Goal: Find specific page/section: Find specific page/section

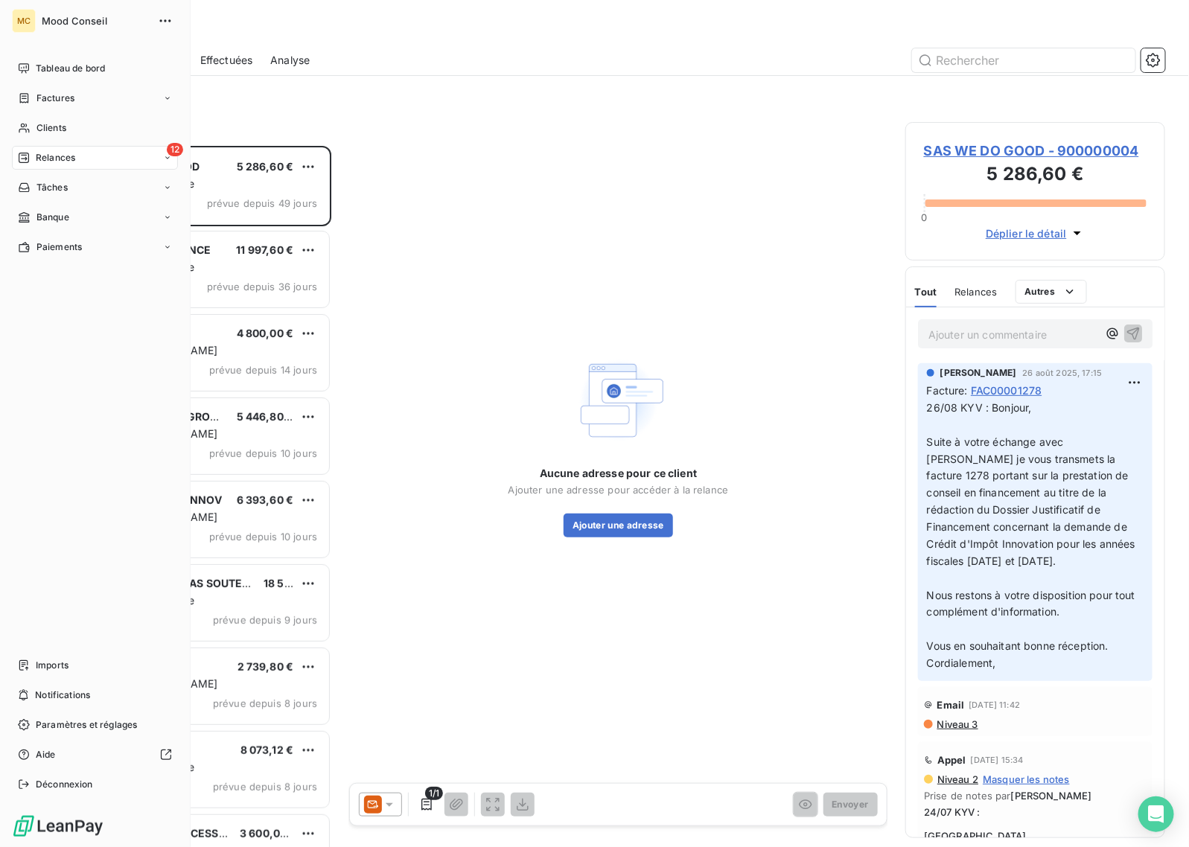
scroll to position [688, 246]
click at [27, 134] on div "Clients" at bounding box center [95, 128] width 166 height 24
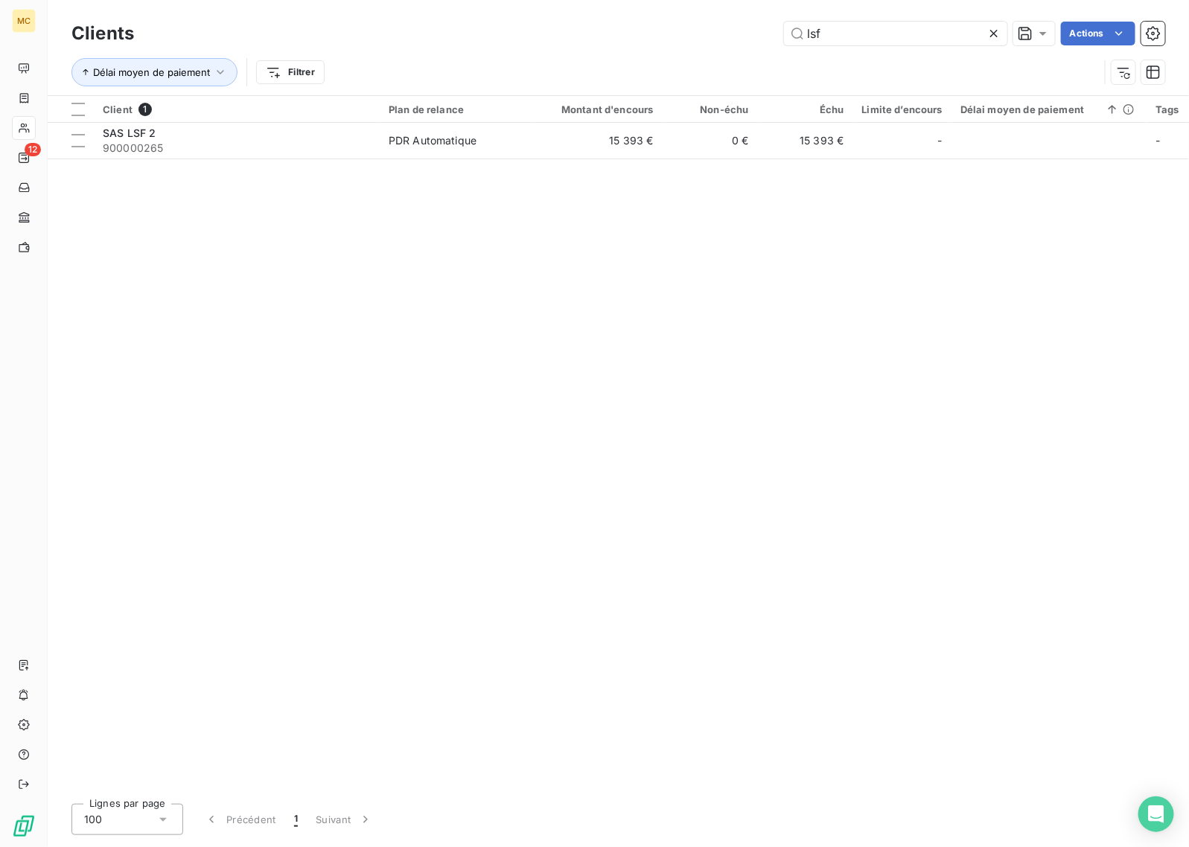
drag, startPoint x: 921, startPoint y: 27, endPoint x: 675, endPoint y: 31, distance: 245.6
click at [675, 31] on div "lsf Actions" at bounding box center [658, 34] width 1013 height 24
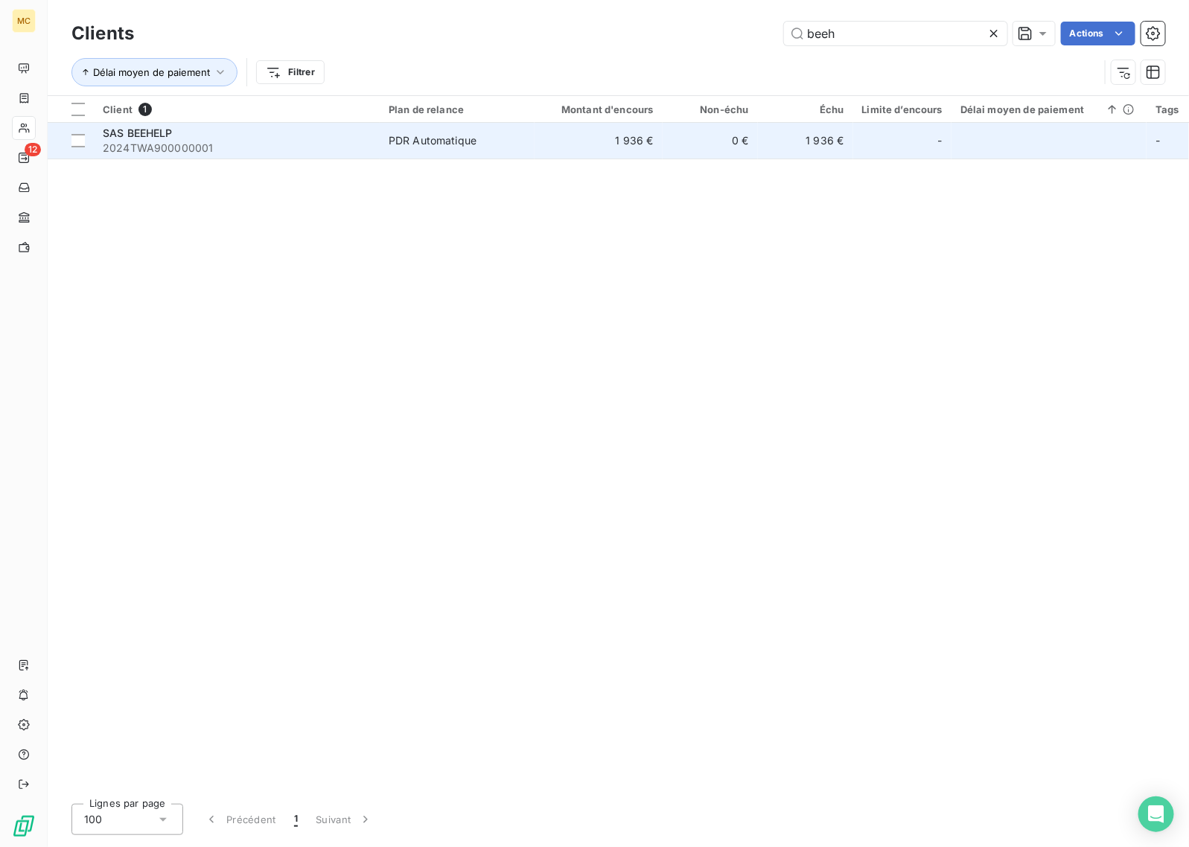
type input "beeh"
click at [531, 138] on td "PDR Automatique" at bounding box center [457, 141] width 155 height 36
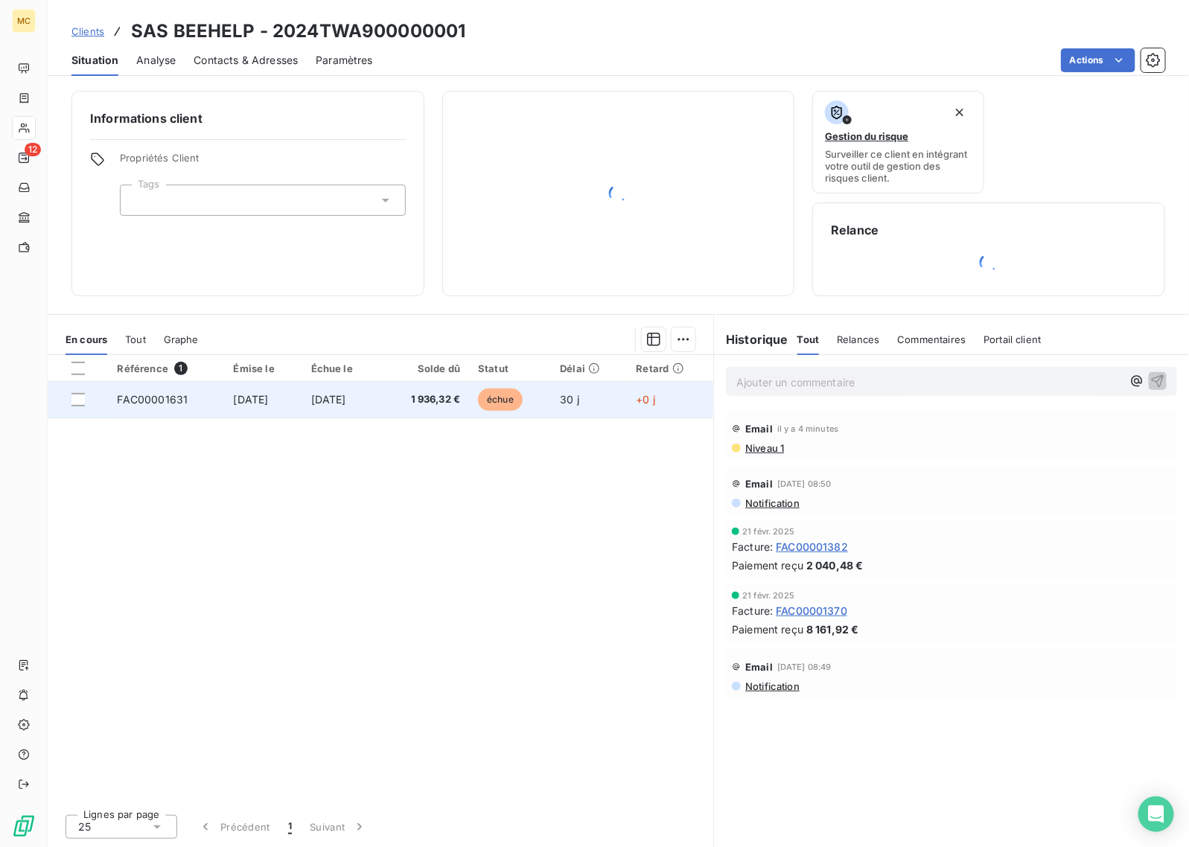
click at [419, 392] on td "1 936,32 €" at bounding box center [424, 400] width 89 height 36
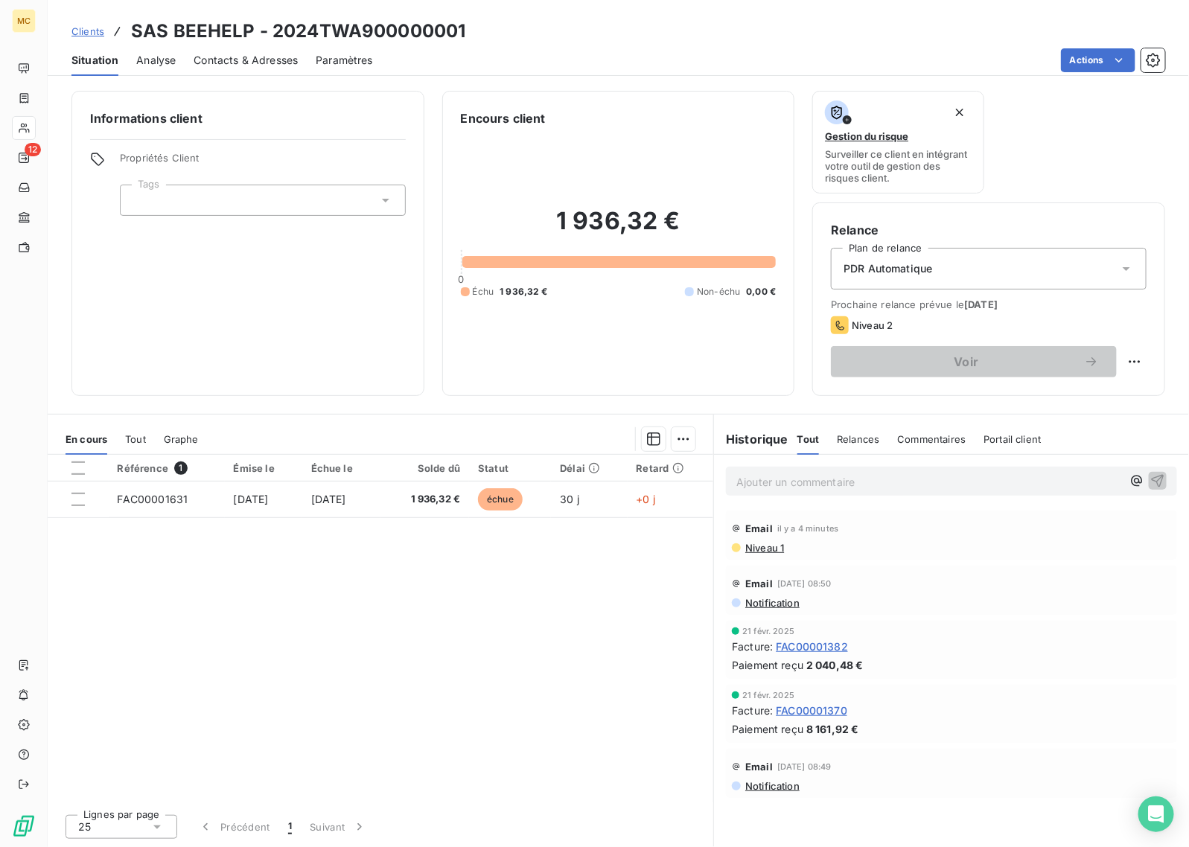
click at [988, 279] on div "PDR Automatique" at bounding box center [989, 269] width 316 height 42
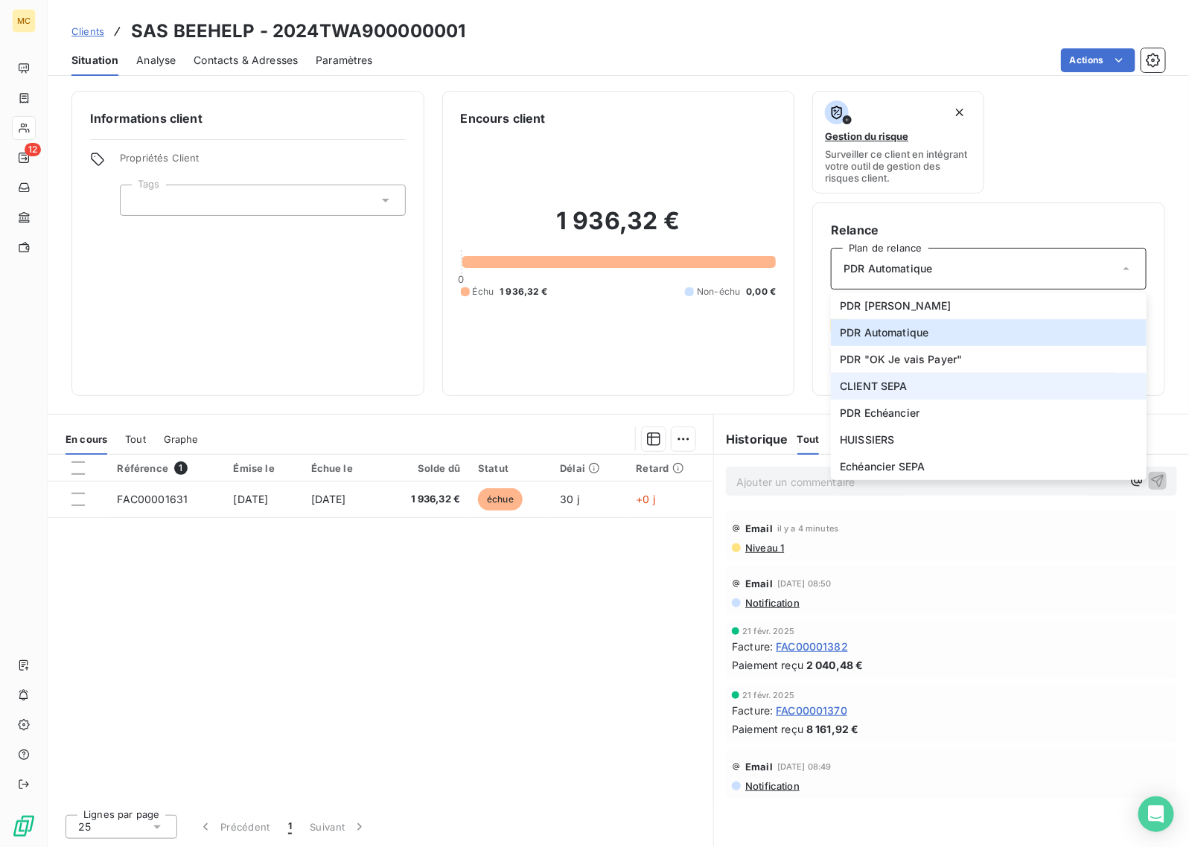
click at [927, 392] on li "CLIENT SEPA" at bounding box center [989, 386] width 316 height 27
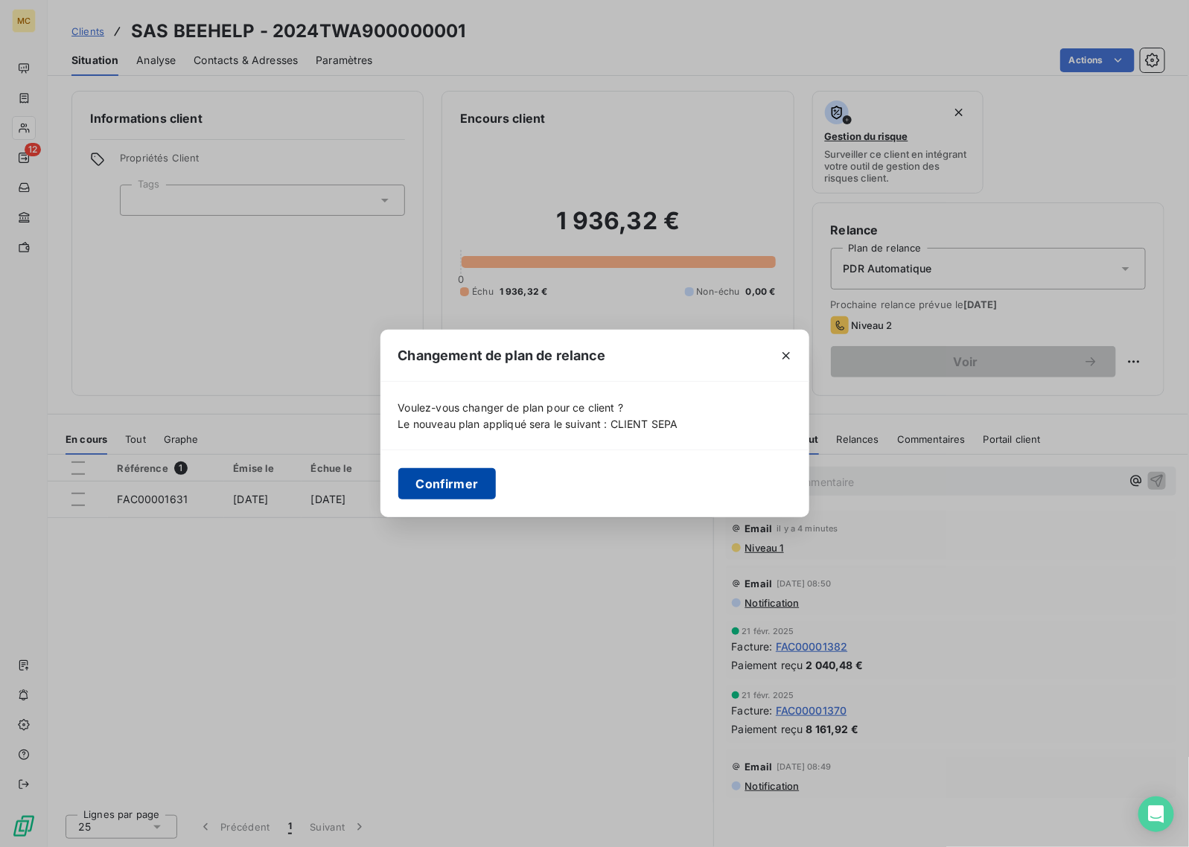
click at [418, 479] on button "Confirmer" at bounding box center [447, 483] width 98 height 31
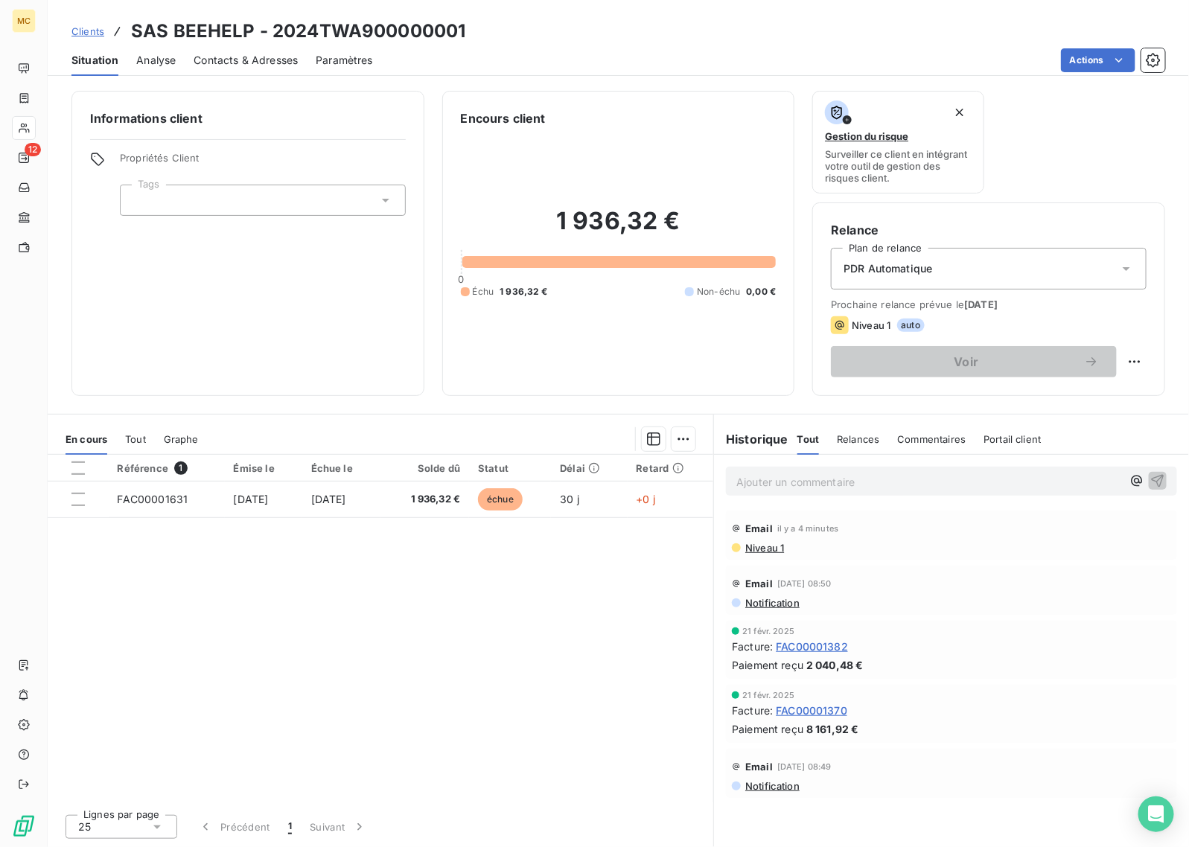
click at [975, 262] on div "PDR Automatique" at bounding box center [989, 269] width 316 height 42
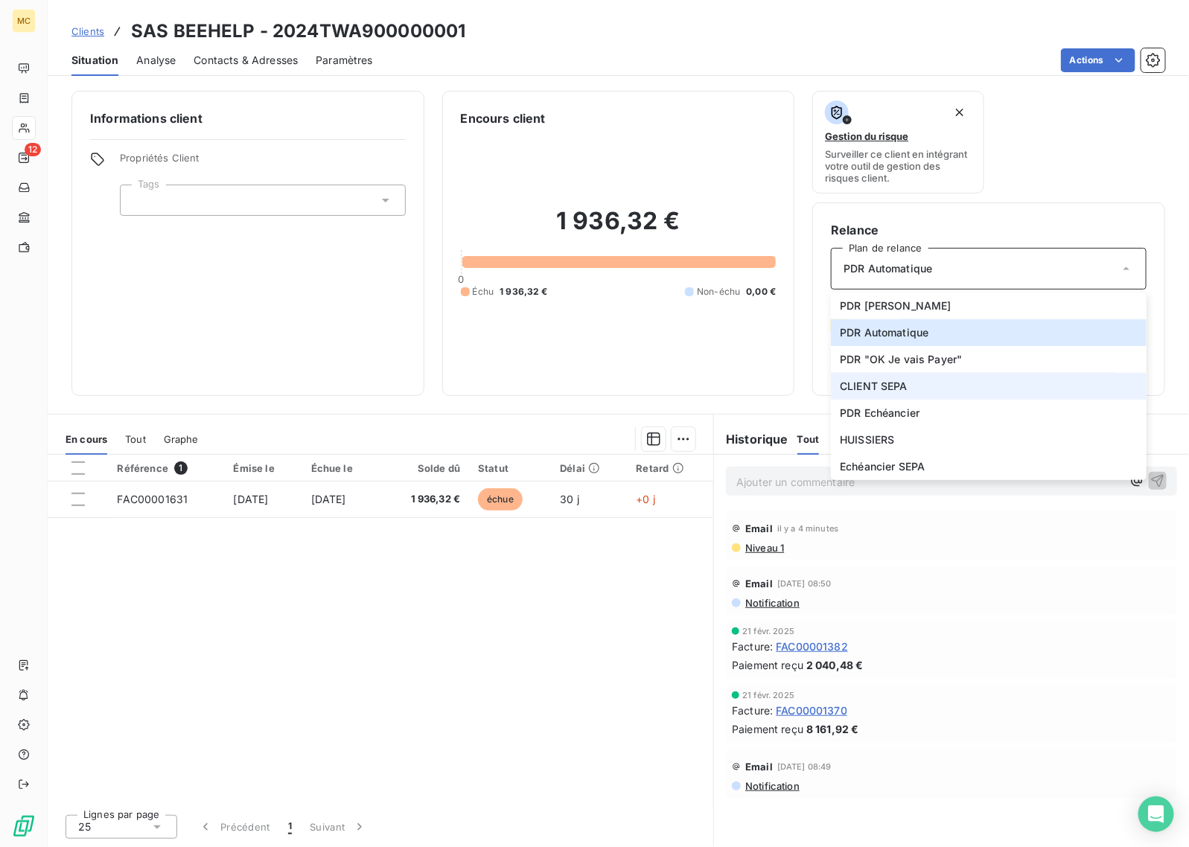
click at [921, 387] on li "CLIENT SEPA" at bounding box center [989, 386] width 316 height 27
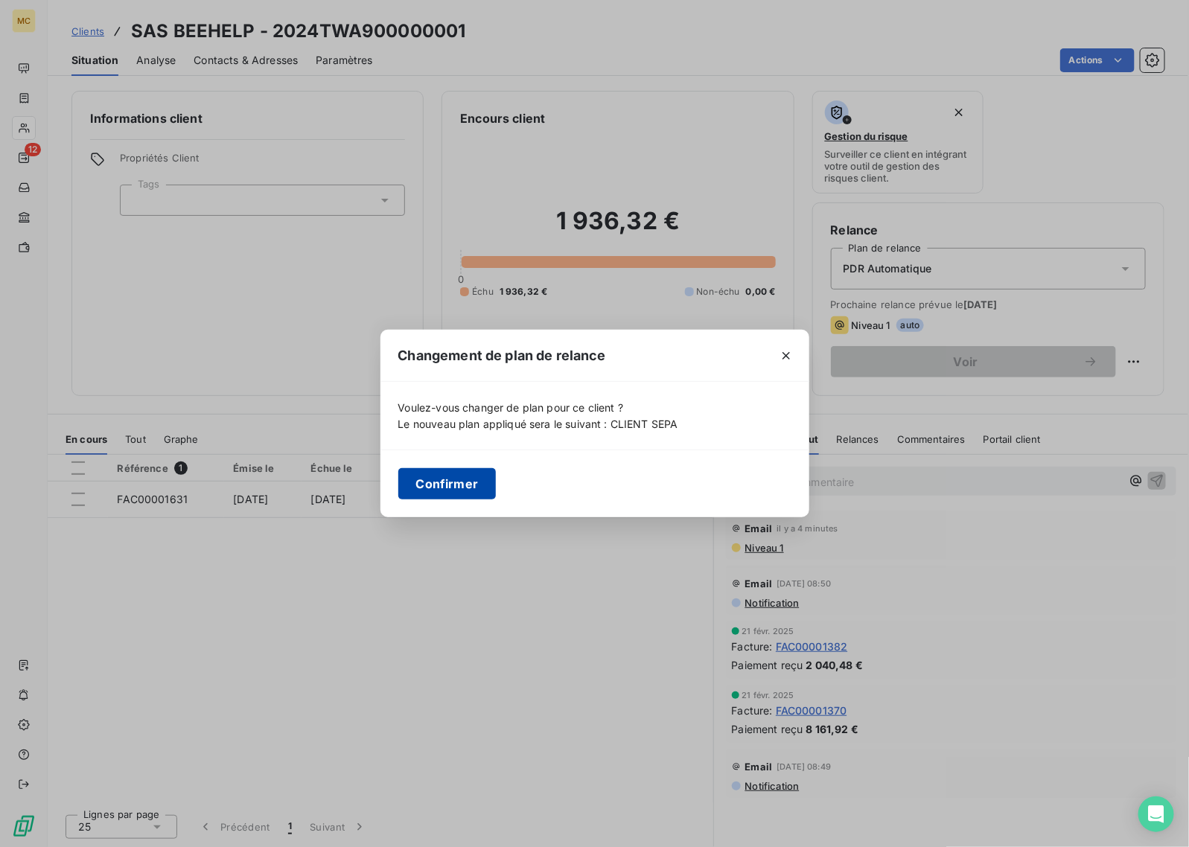
click at [473, 492] on button "Confirmer" at bounding box center [447, 483] width 98 height 31
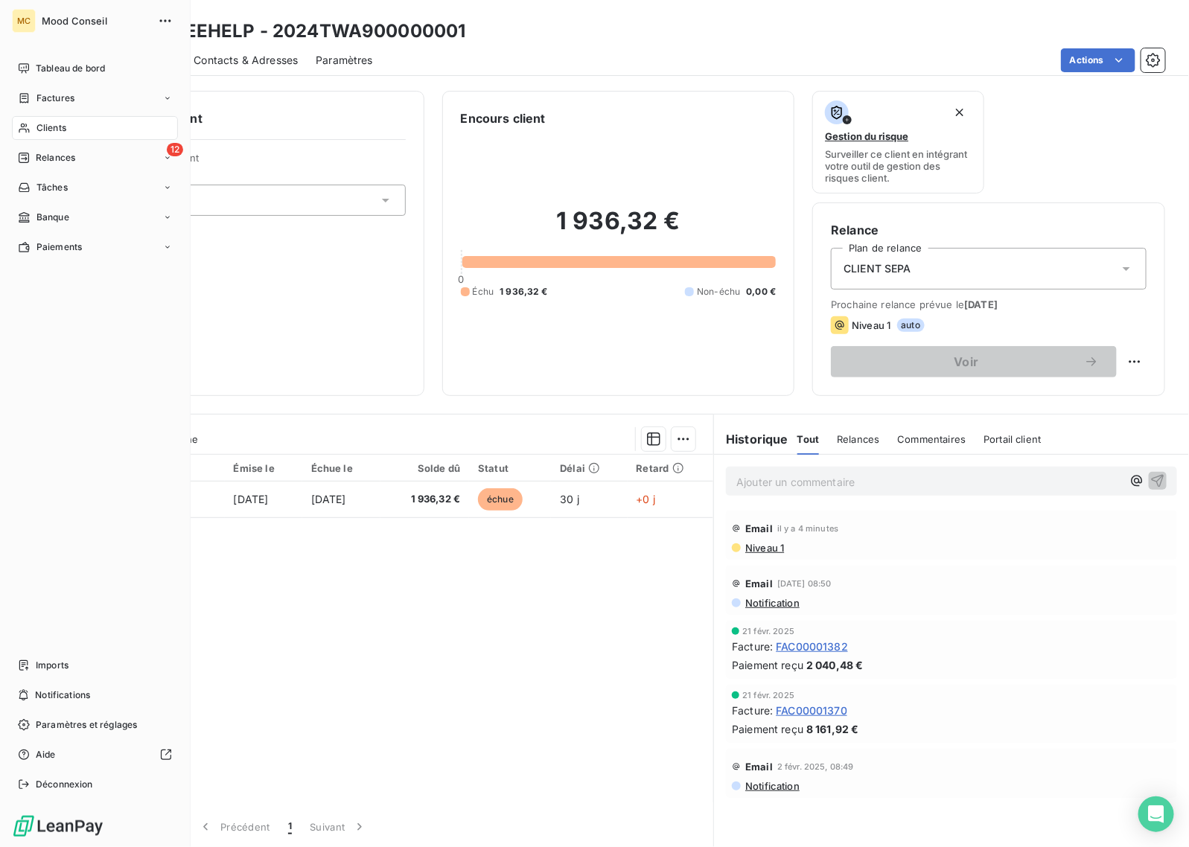
click at [37, 128] on span "Clients" at bounding box center [51, 127] width 30 height 13
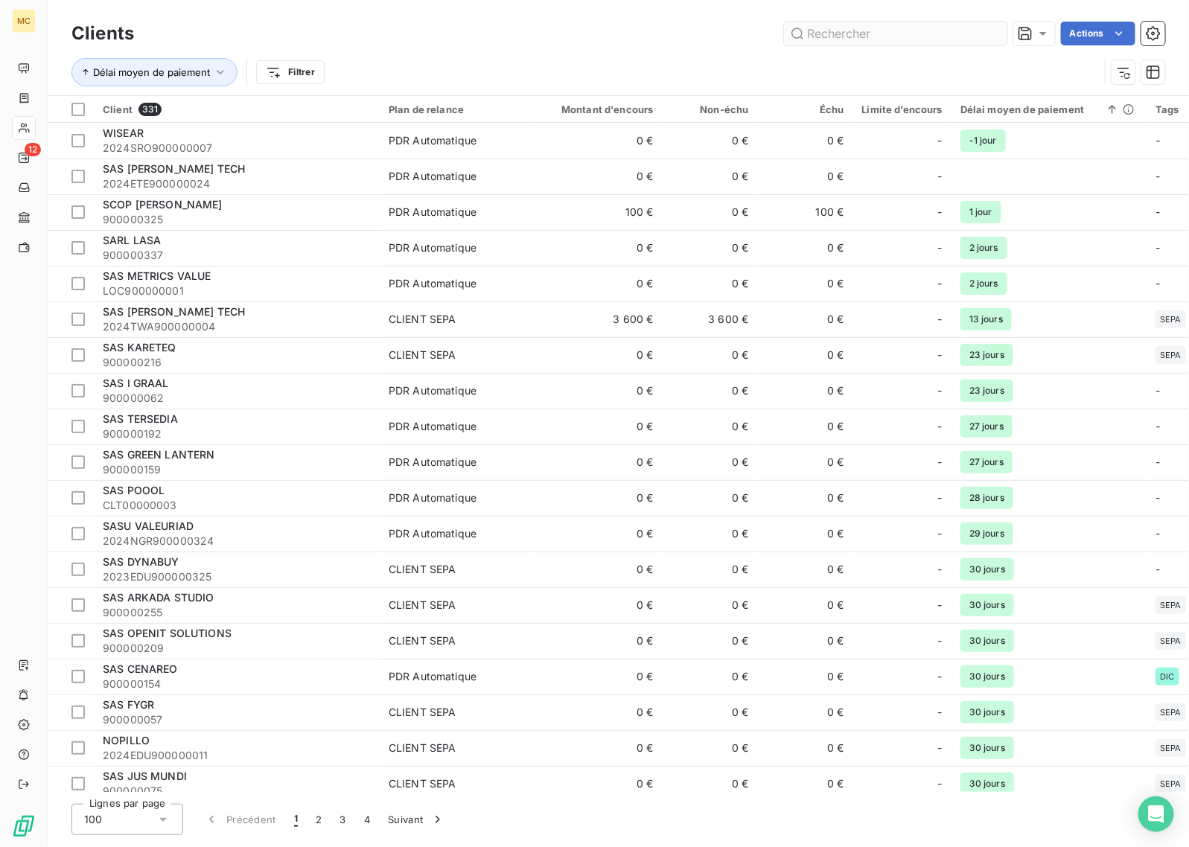
click at [891, 31] on input "text" at bounding box center [895, 34] width 223 height 24
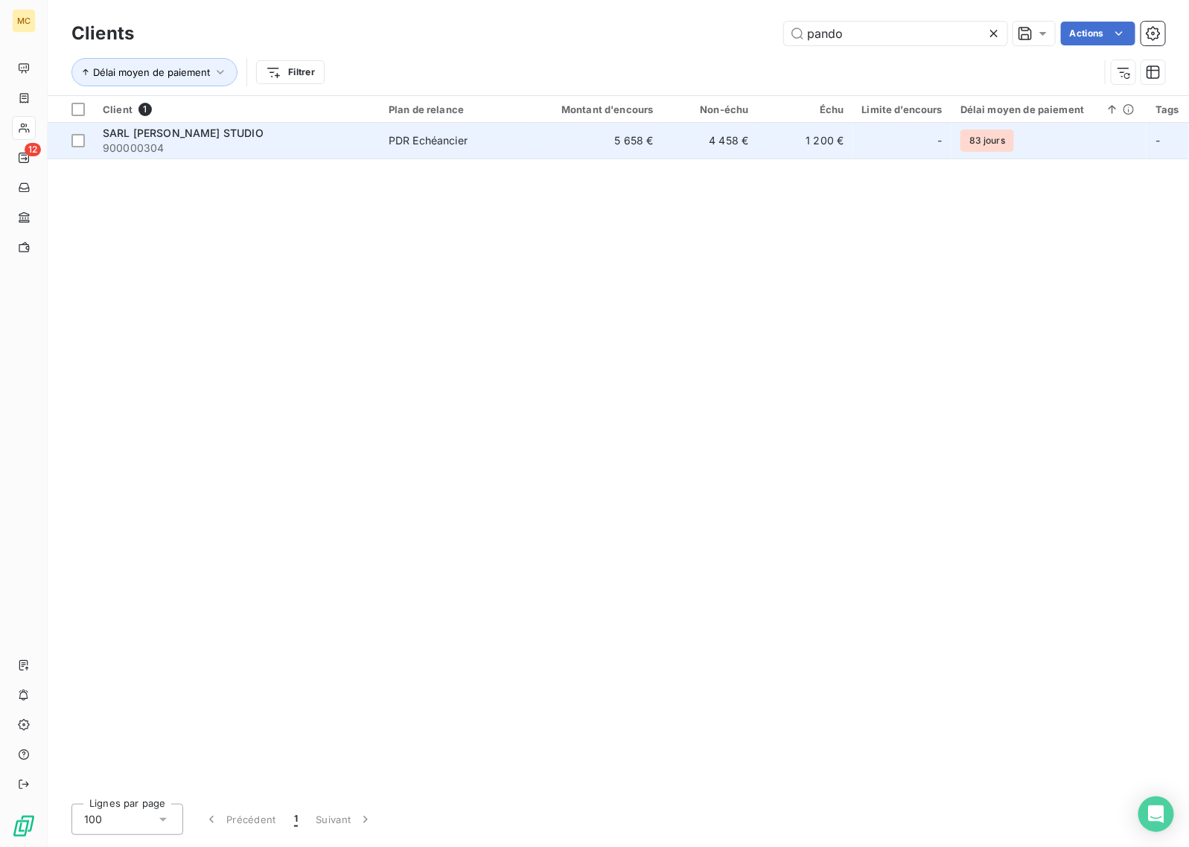
type input "pando"
click at [666, 141] on td "4 458 €" at bounding box center [709, 141] width 95 height 36
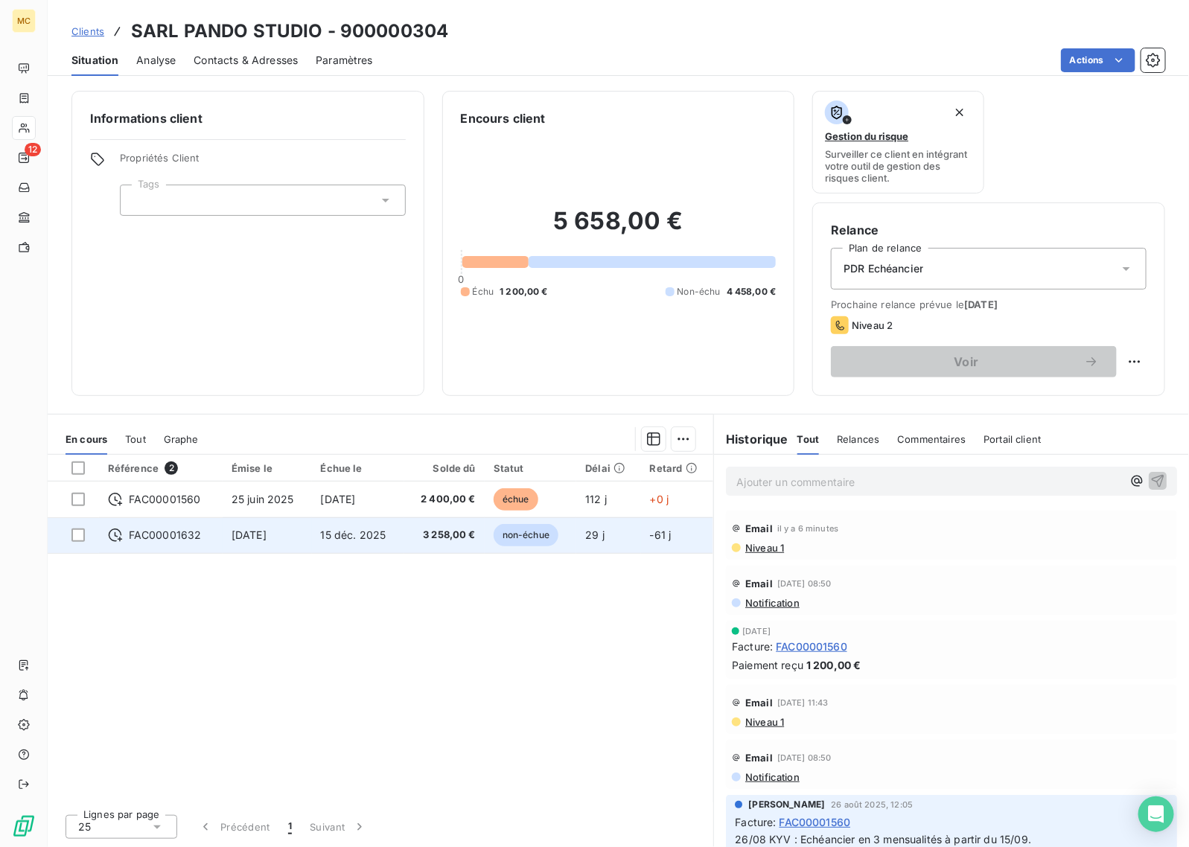
click at [418, 540] on span "3 258,00 €" at bounding box center [444, 535] width 63 height 15
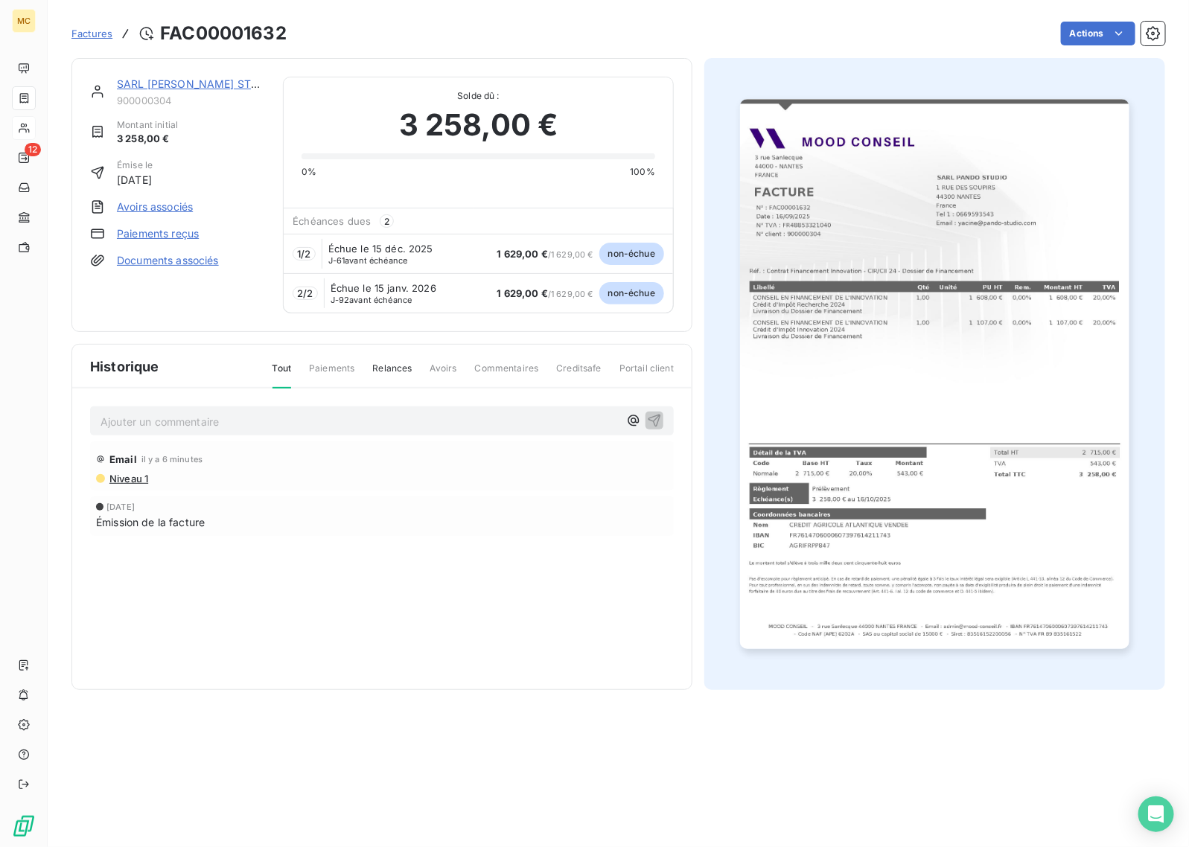
click at [173, 269] on div "SARL PANDO STUDIO 900000304 Montant initial 3 258,00 € Émise le 16 sept. 2025 A…" at bounding box center [177, 195] width 175 height 237
click at [173, 265] on link "Documents associés" at bounding box center [168, 260] width 102 height 15
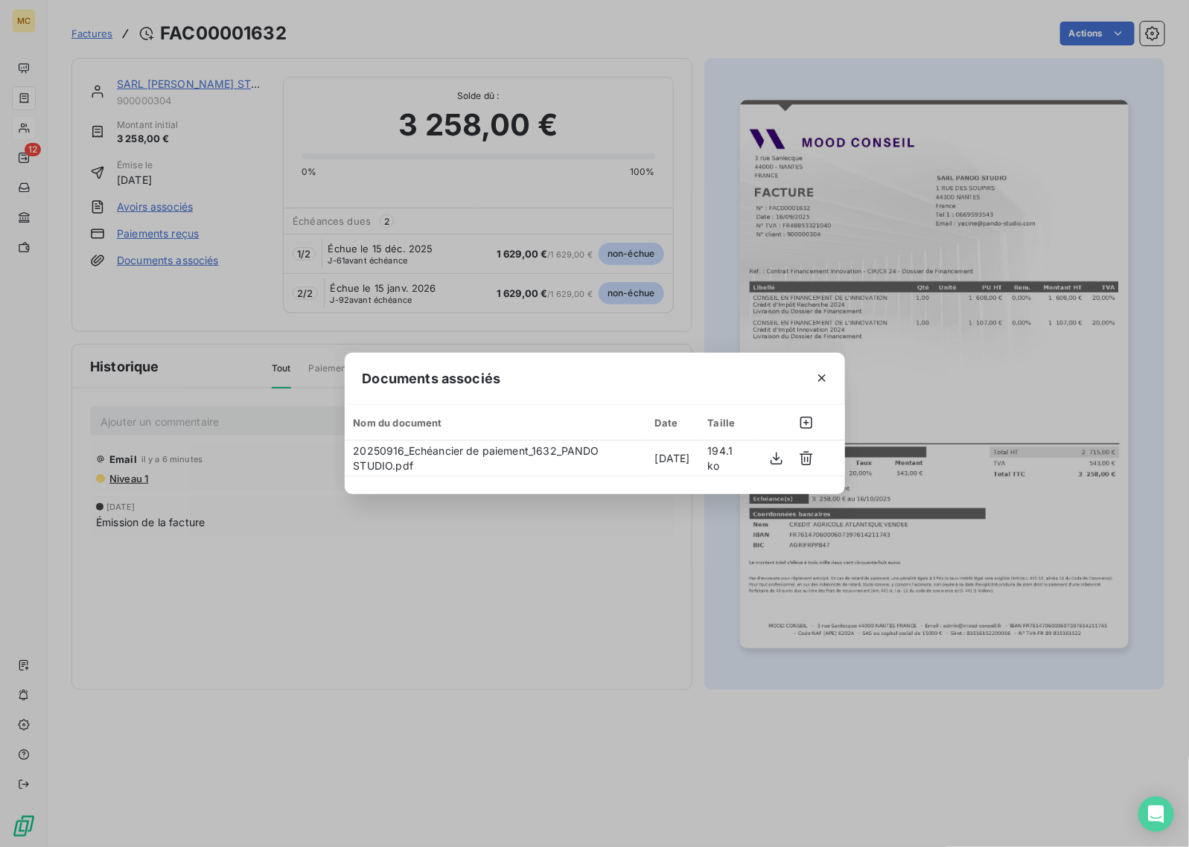
click at [147, 339] on div "Documents associés Nom du document Date Taille 20250916_Echéancier de paiement_…" at bounding box center [594, 423] width 1189 height 847
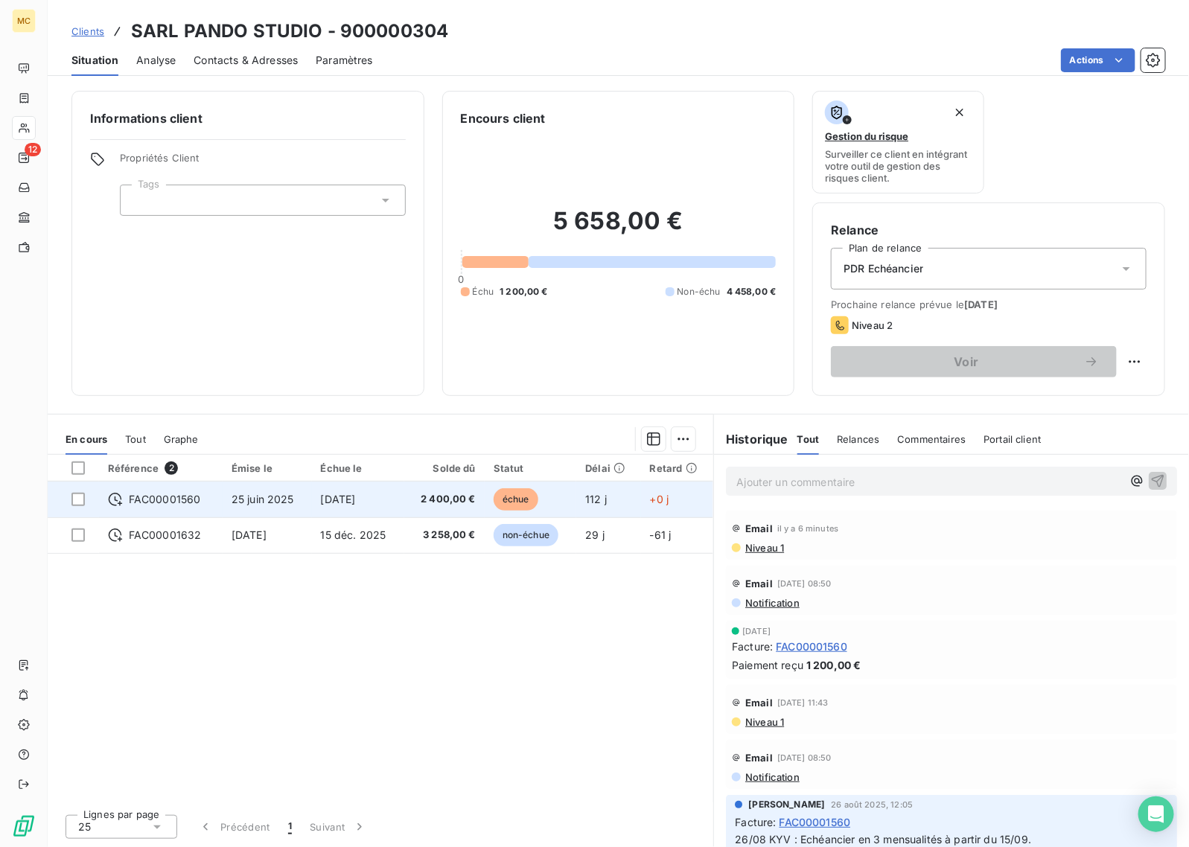
click at [356, 497] on span "[DATE]" at bounding box center [338, 499] width 35 height 13
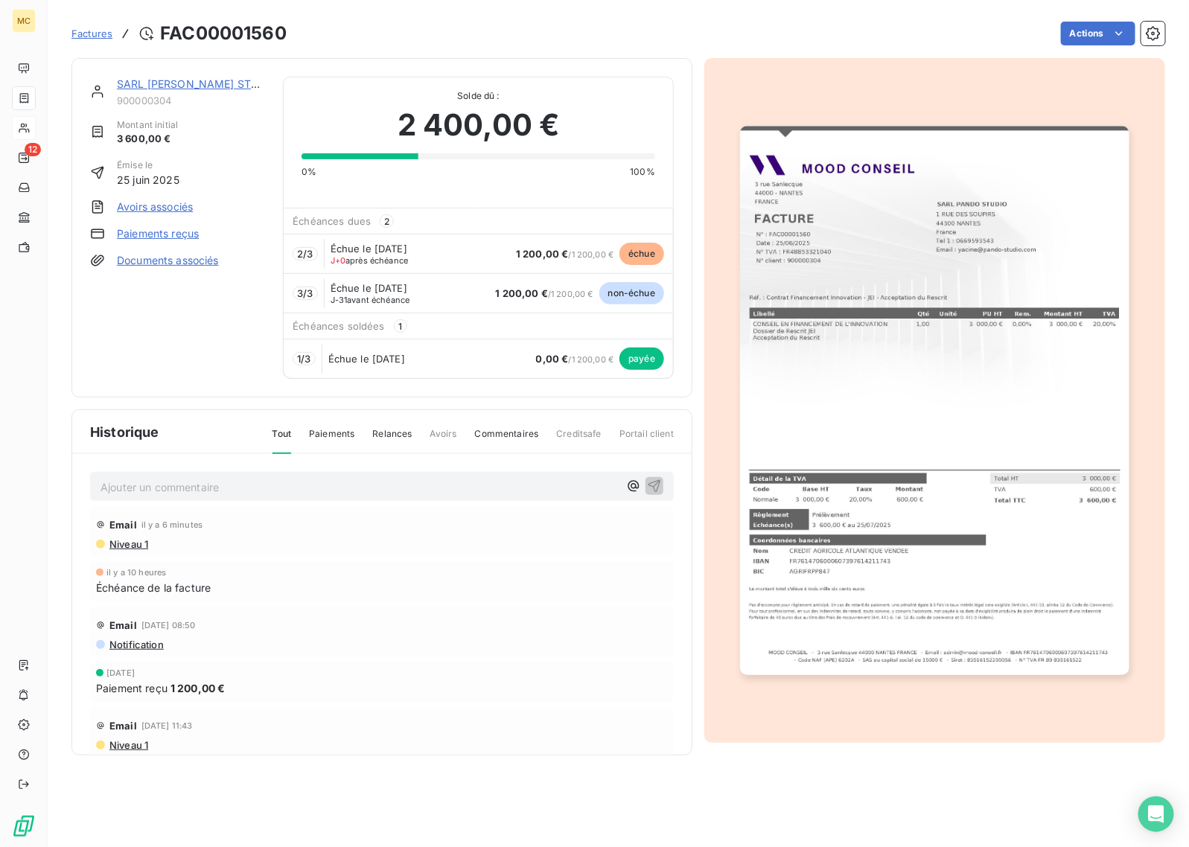
click at [179, 261] on link "Documents associés" at bounding box center [168, 260] width 102 height 15
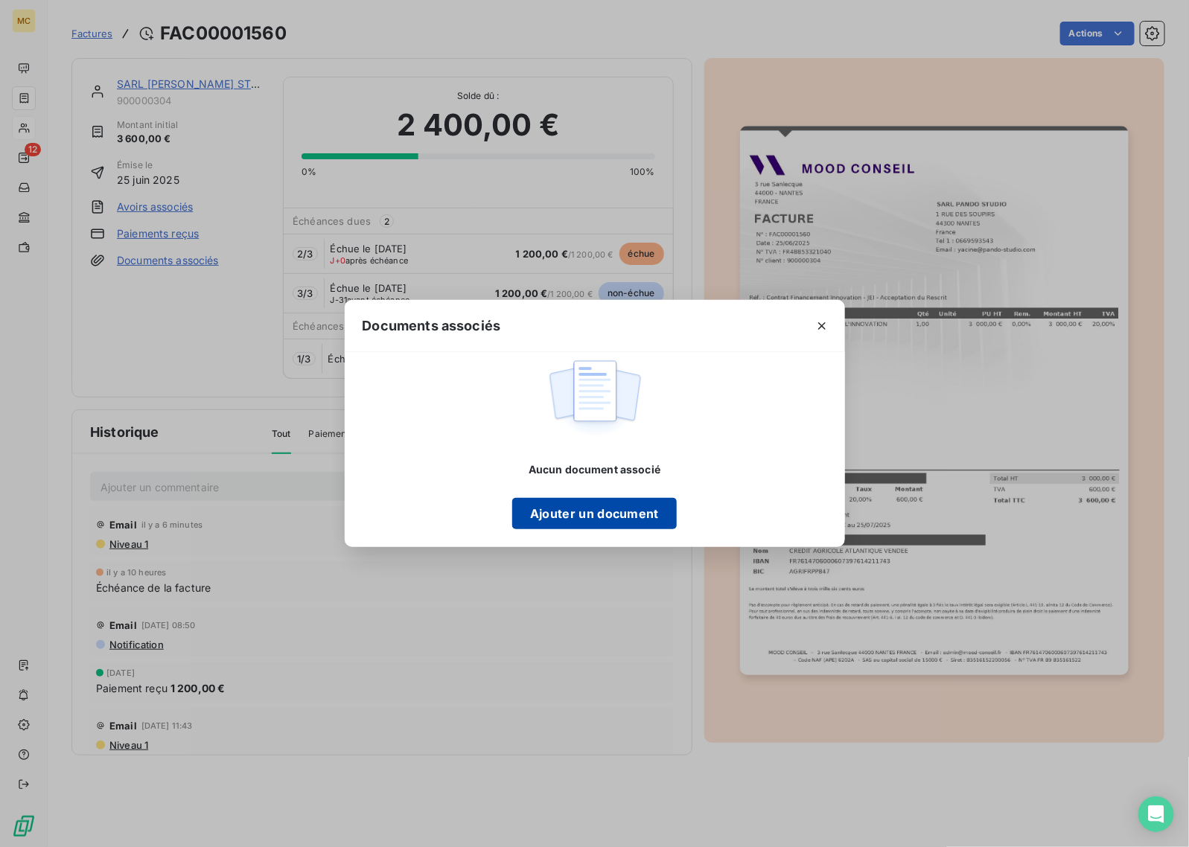
click at [607, 508] on button "Ajouter un document" at bounding box center [594, 513] width 164 height 31
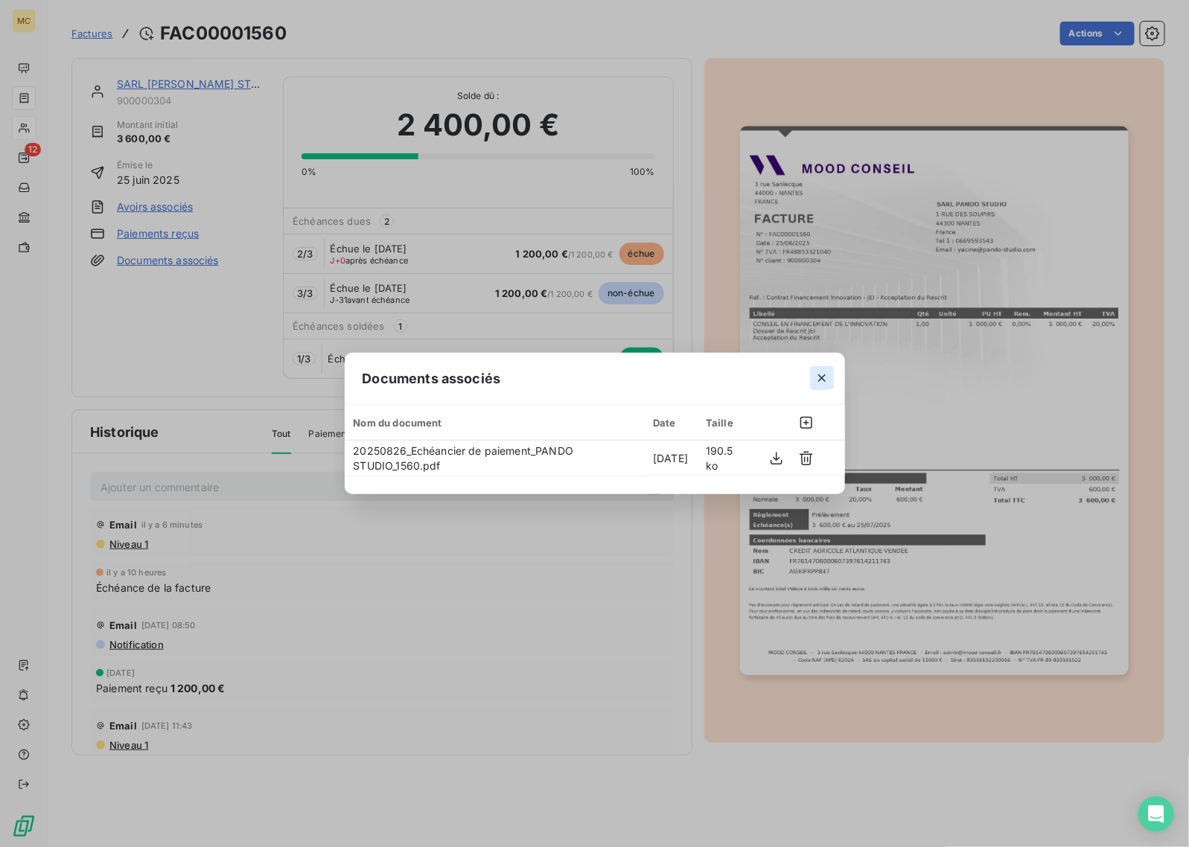
click at [819, 380] on icon "button" at bounding box center [821, 377] width 7 height 7
